Goal: Task Accomplishment & Management: Manage account settings

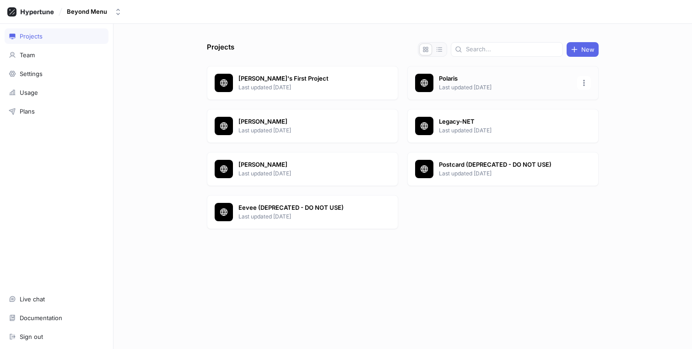
click at [434, 83] on div "Polaris Last updated [DATE]" at bounding box center [502, 83] width 191 height 34
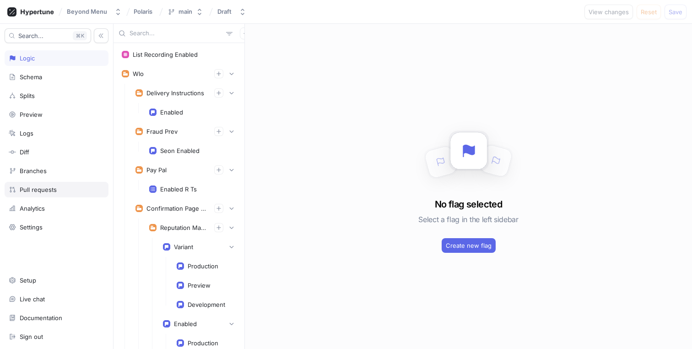
click at [45, 190] on div "Pull requests" at bounding box center [38, 189] width 37 height 7
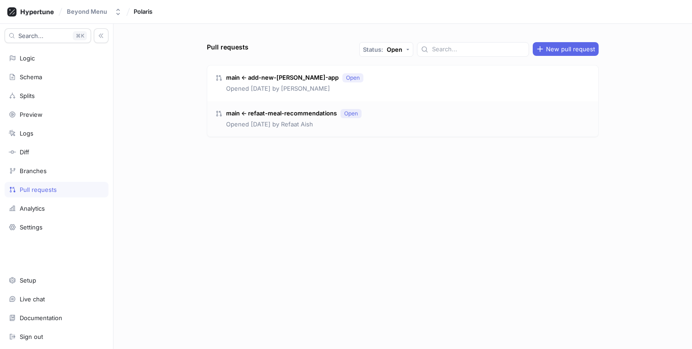
click at [316, 116] on p "main ← refaat-meal-recommendations" at bounding box center [281, 113] width 111 height 9
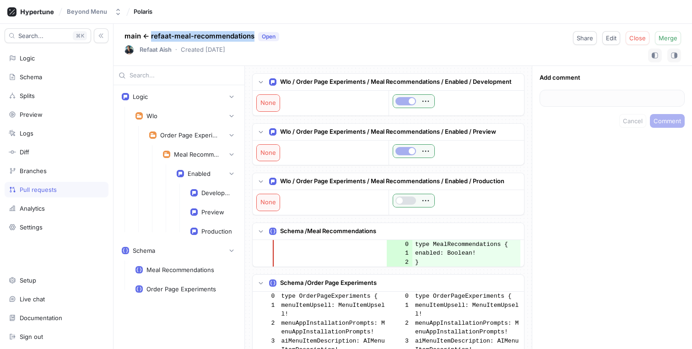
copy p "refaat-meal-recommendations"
drag, startPoint x: 254, startPoint y: 35, endPoint x: 150, endPoint y: 39, distance: 103.9
click at [150, 39] on p "main ← refaat-meal-recommendations Open" at bounding box center [201, 36] width 155 height 11
click at [63, 193] on div "Pull requests" at bounding box center [57, 190] width 104 height 16
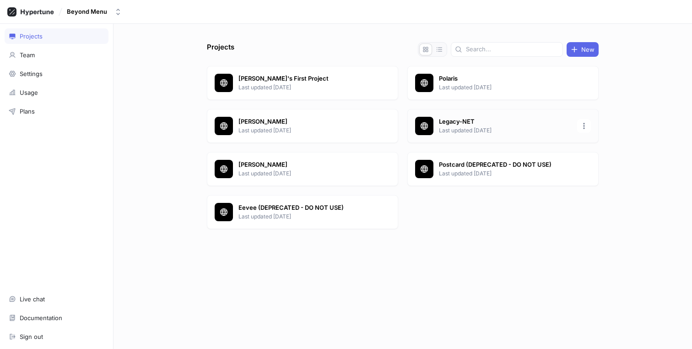
click at [460, 126] on p "Legacy-NET" at bounding box center [505, 121] width 133 height 9
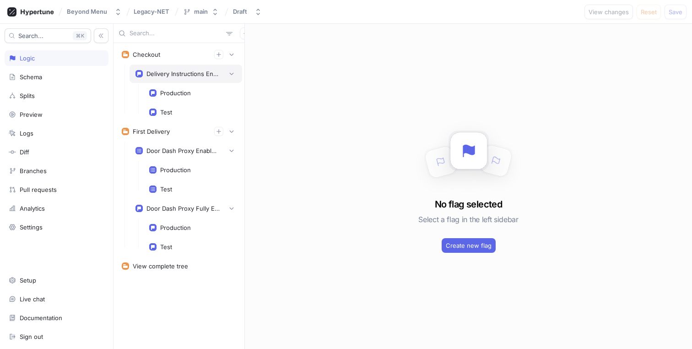
click at [160, 70] on div "Delivery Instructions Enabled" at bounding box center [182, 73] width 73 height 7
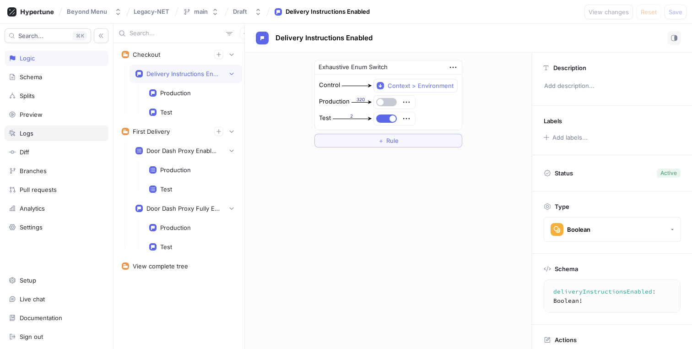
click at [60, 132] on div "Logs" at bounding box center [57, 132] width 96 height 7
